Goal: Information Seeking & Learning: Learn about a topic

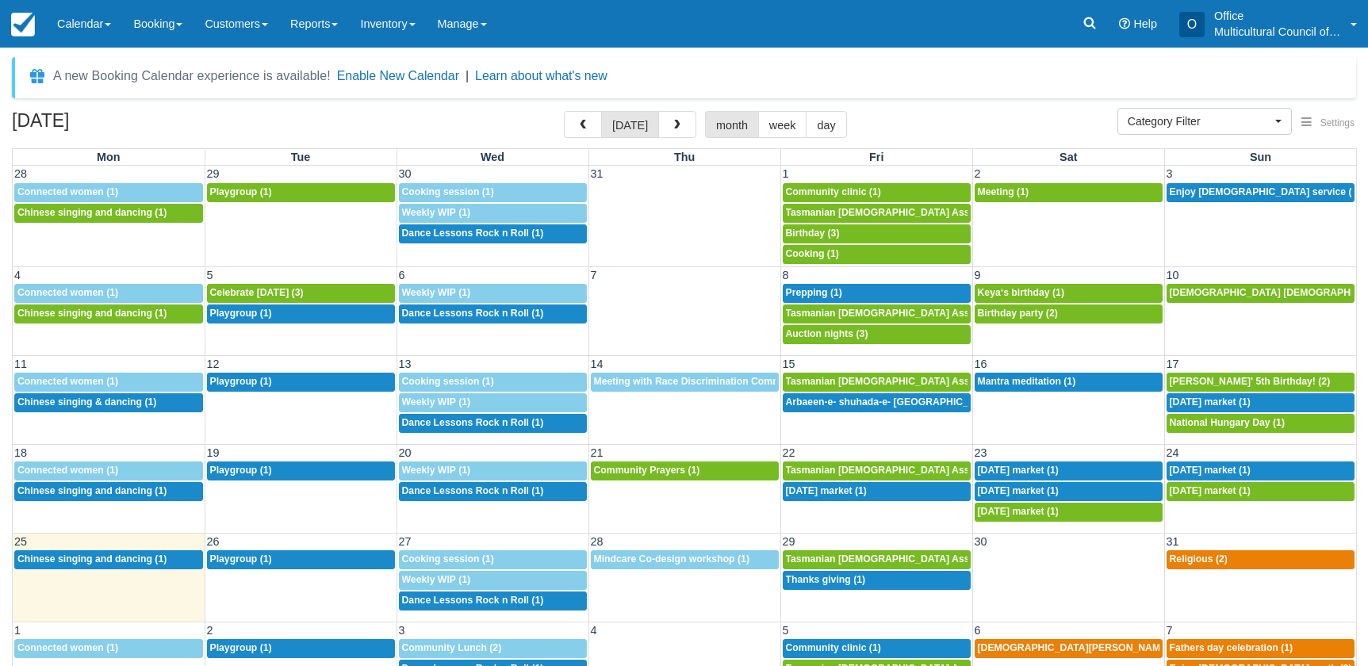
select select
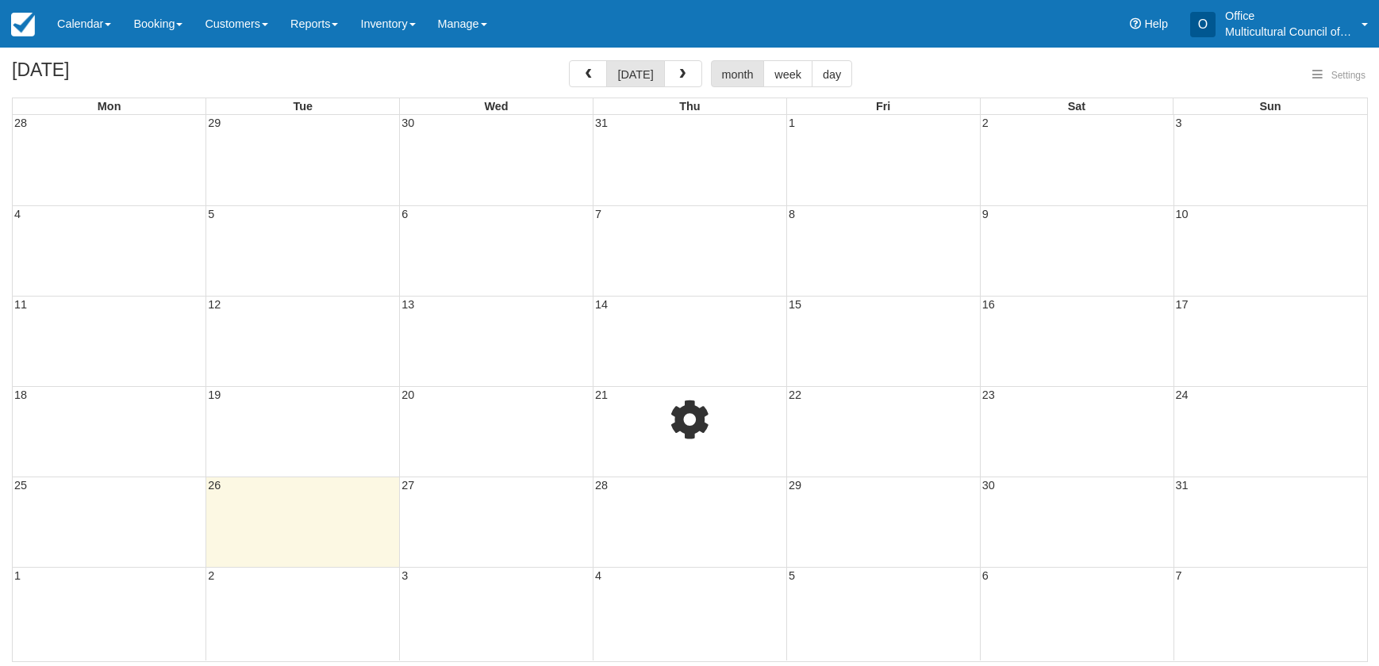
select select
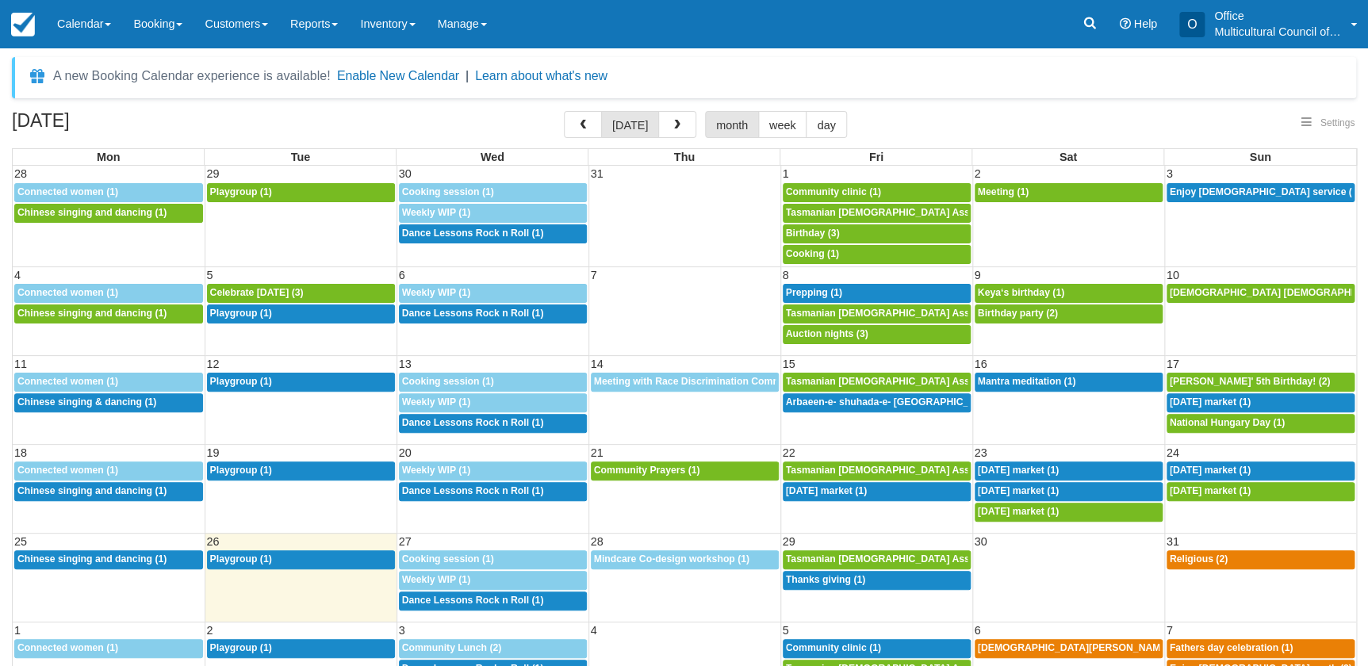
select select
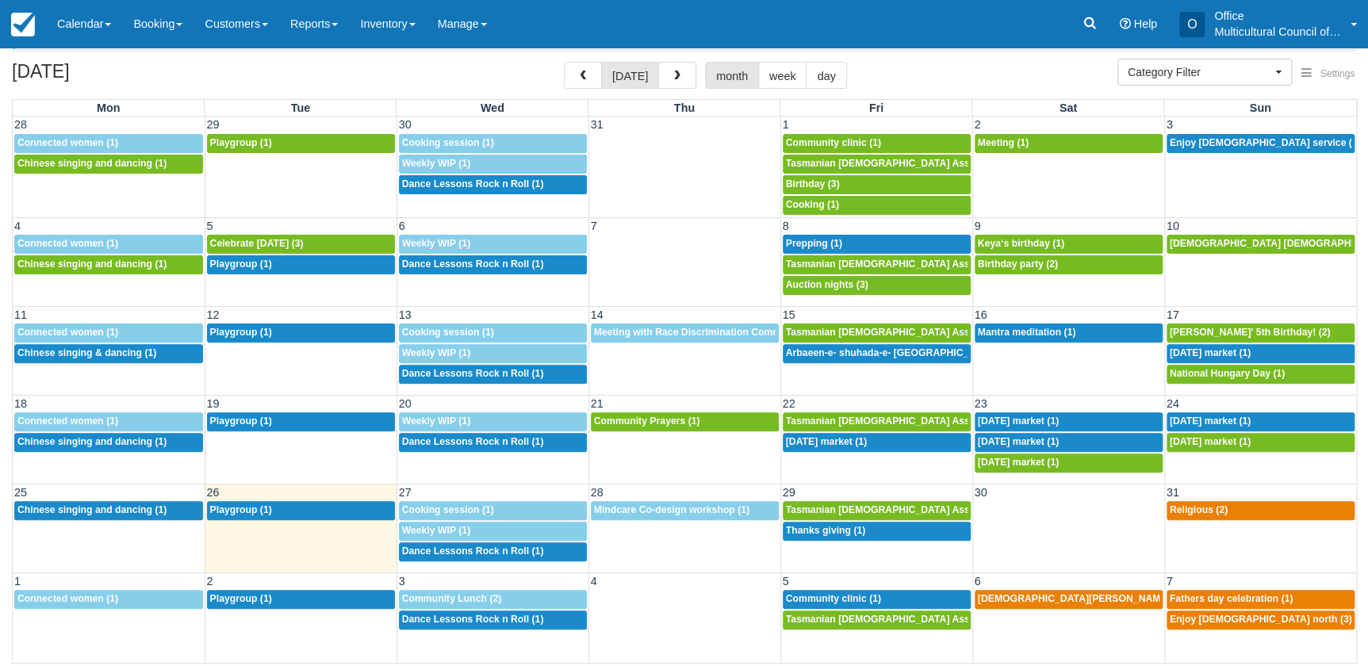
scroll to position [50, 0]
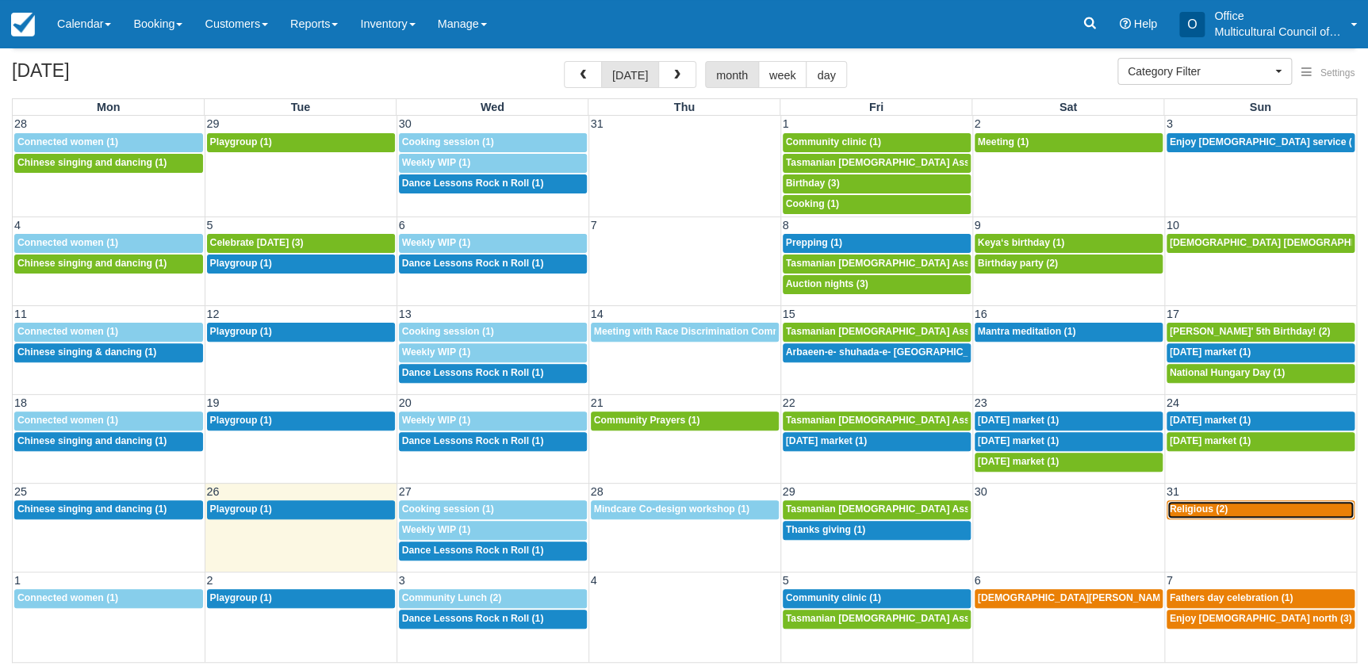
click at [1226, 509] on div "8a Religious (2)" at bounding box center [1261, 510] width 182 height 13
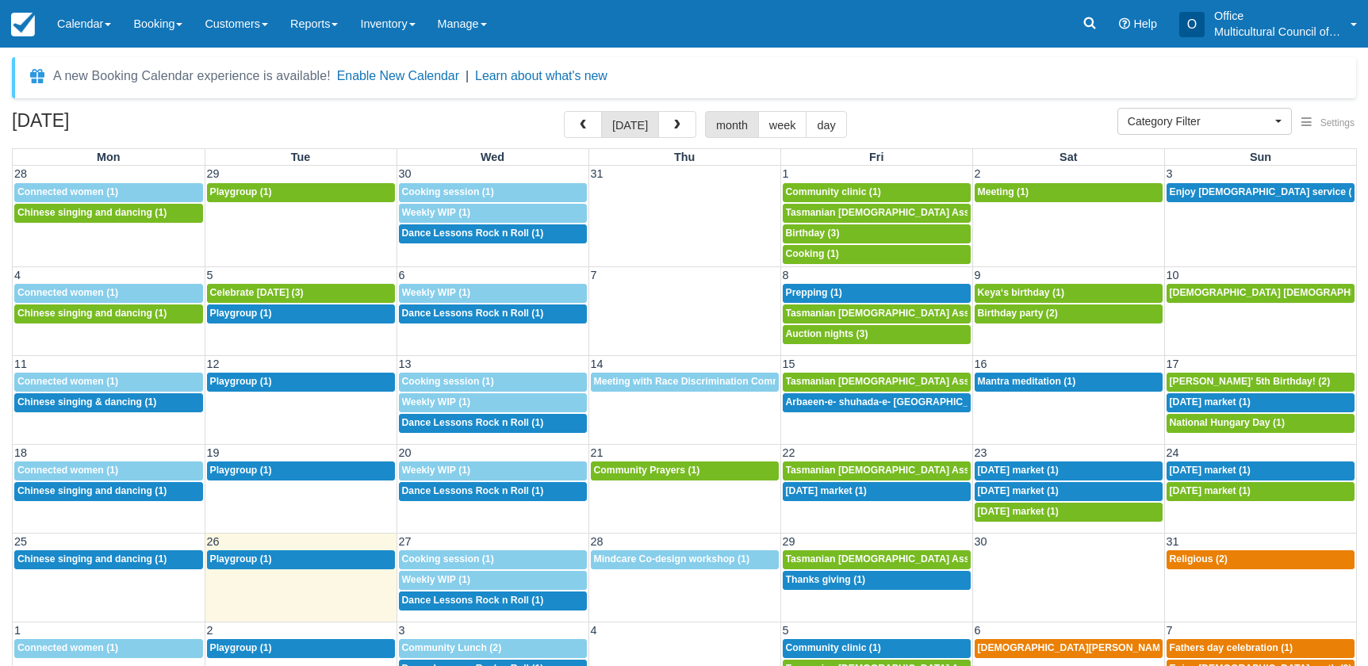
select select
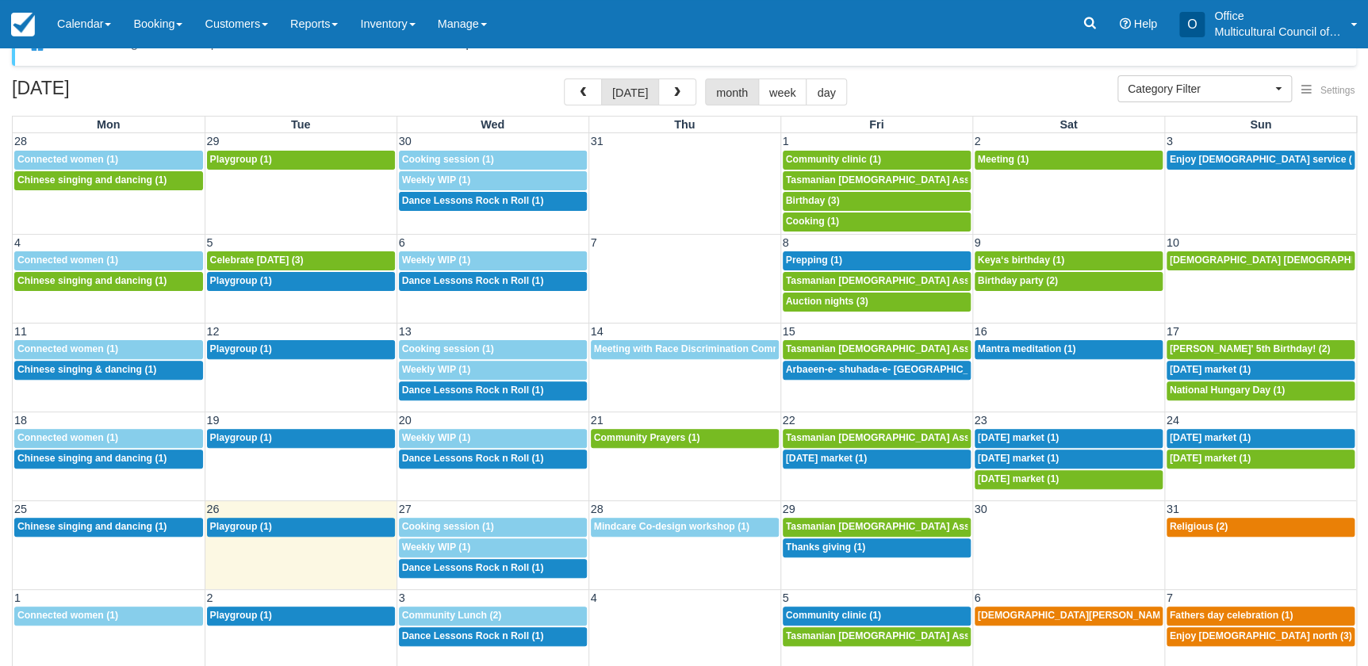
scroll to position [48, 0]
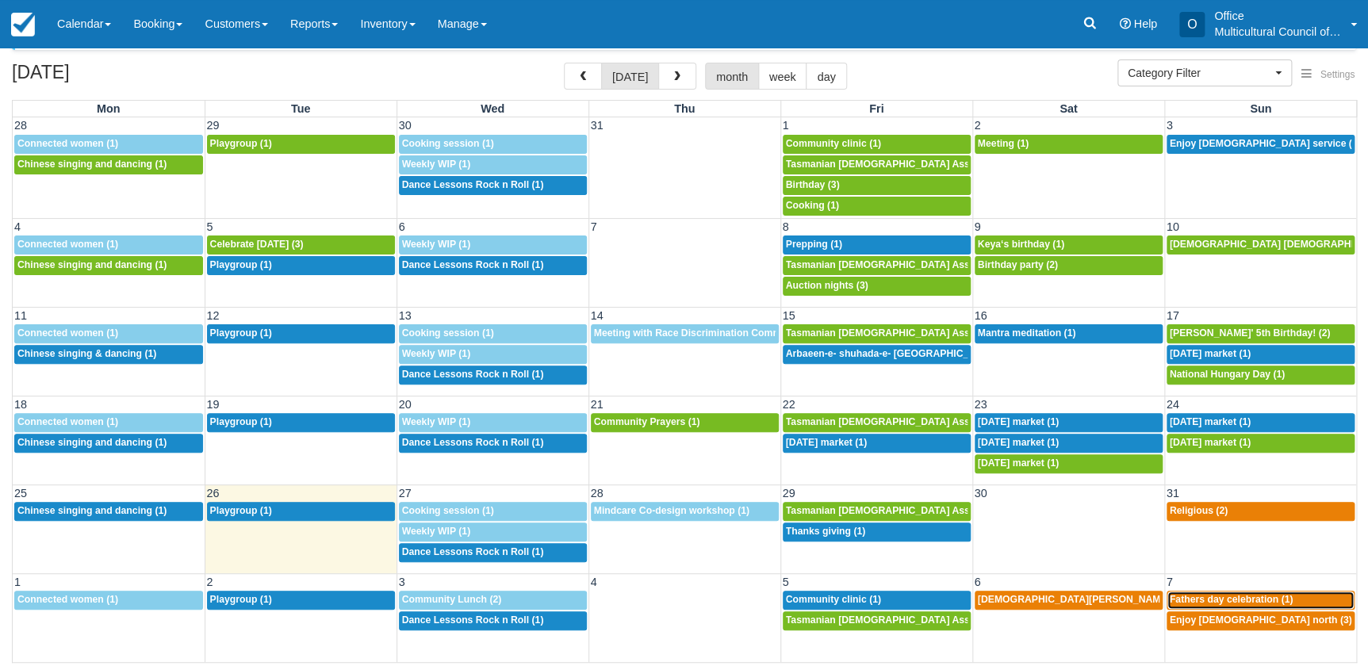
click at [1185, 595] on span "Fathers day celebration (1)" at bounding box center [1232, 599] width 124 height 11
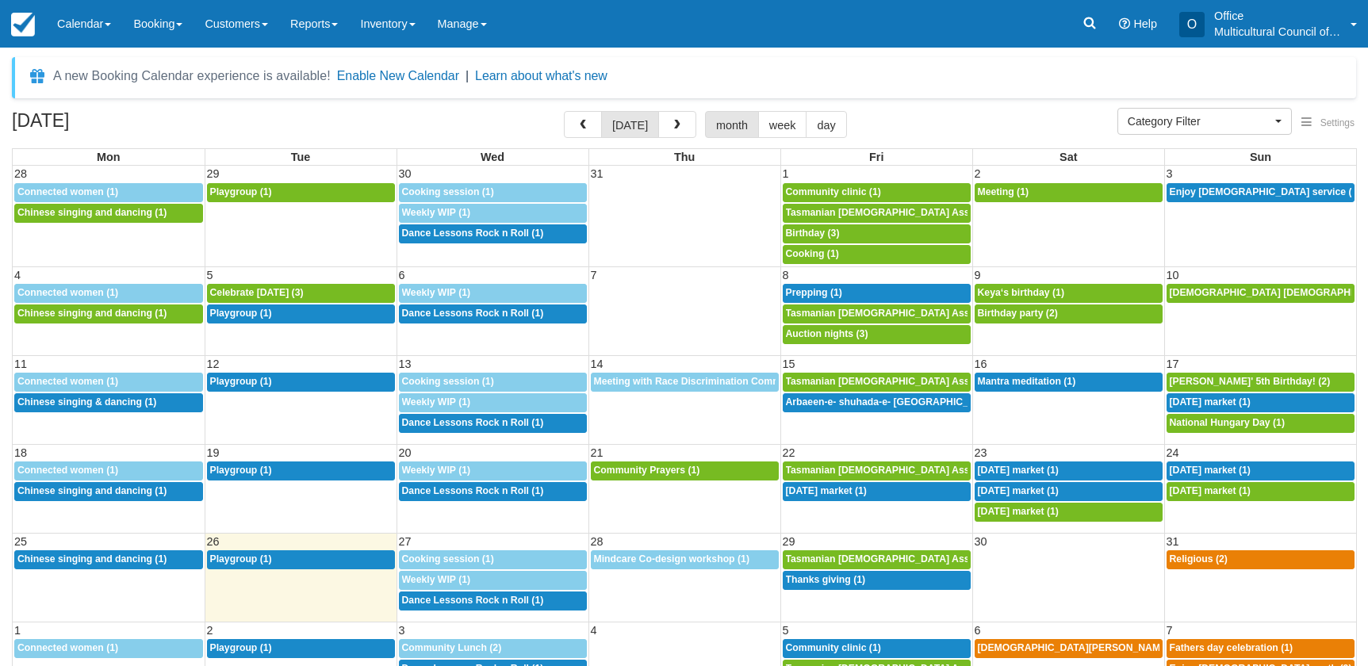
select select
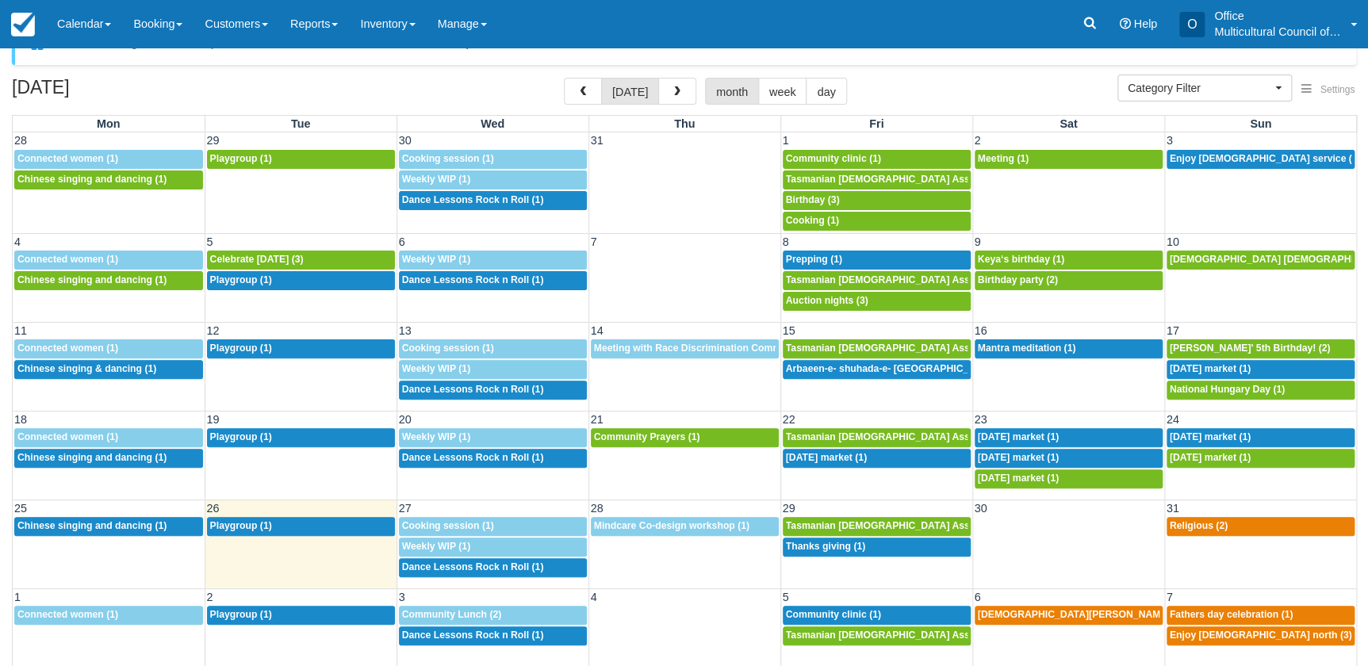
scroll to position [48, 0]
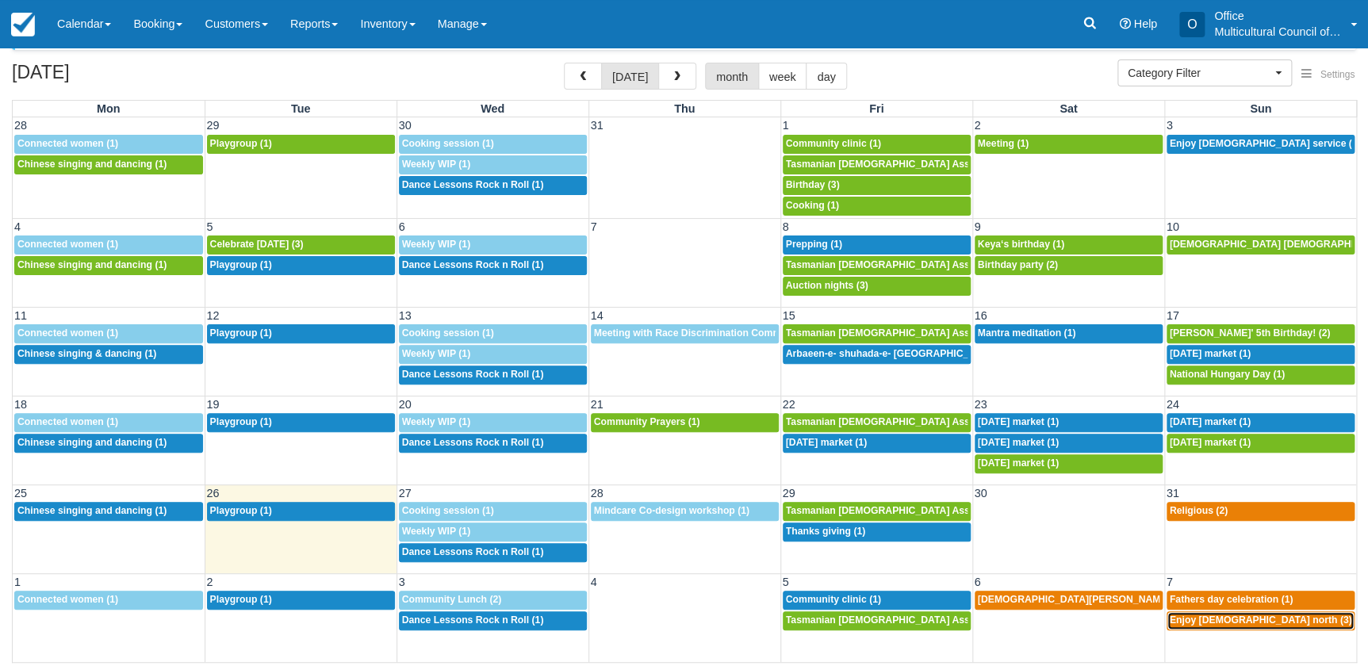
click at [1187, 621] on span "Enjoy church north (3)" at bounding box center [1261, 620] width 182 height 11
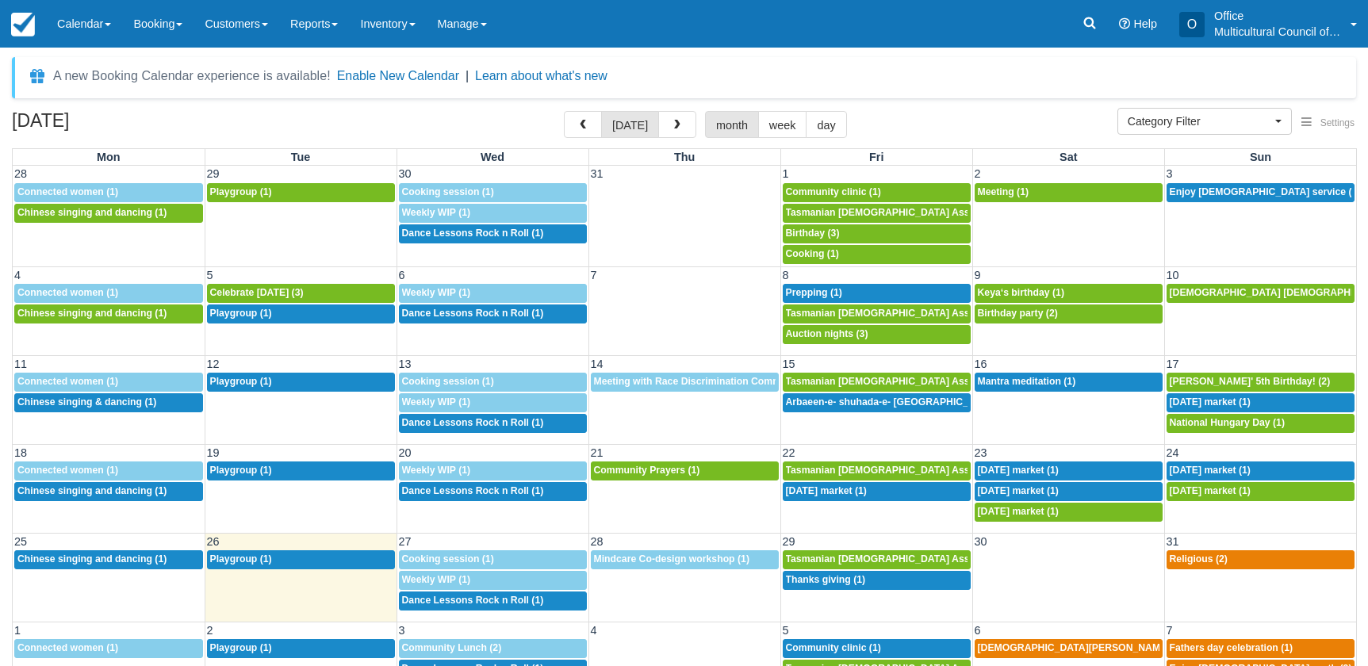
select select
click at [680, 129] on button "button" at bounding box center [677, 124] width 38 height 27
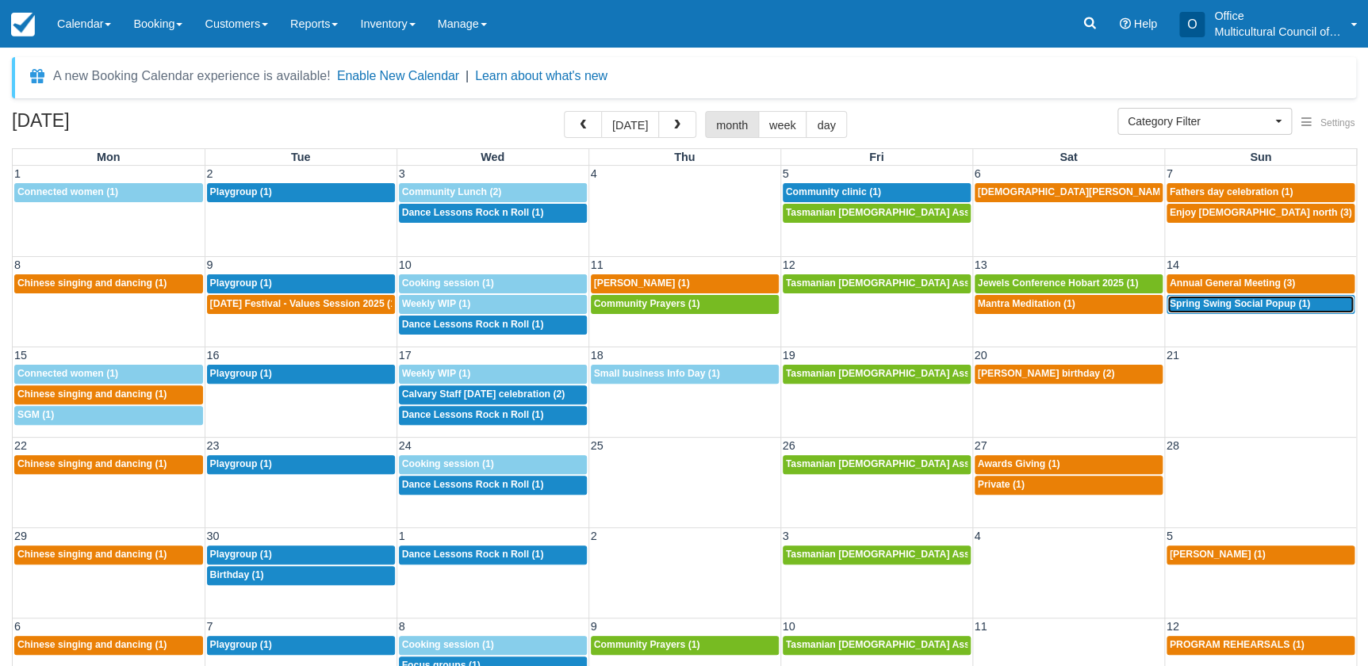
click at [1203, 302] on span "Spring Swing Social Popup (1)" at bounding box center [1240, 303] width 140 height 11
select select
